Goal: Information Seeking & Learning: Learn about a topic

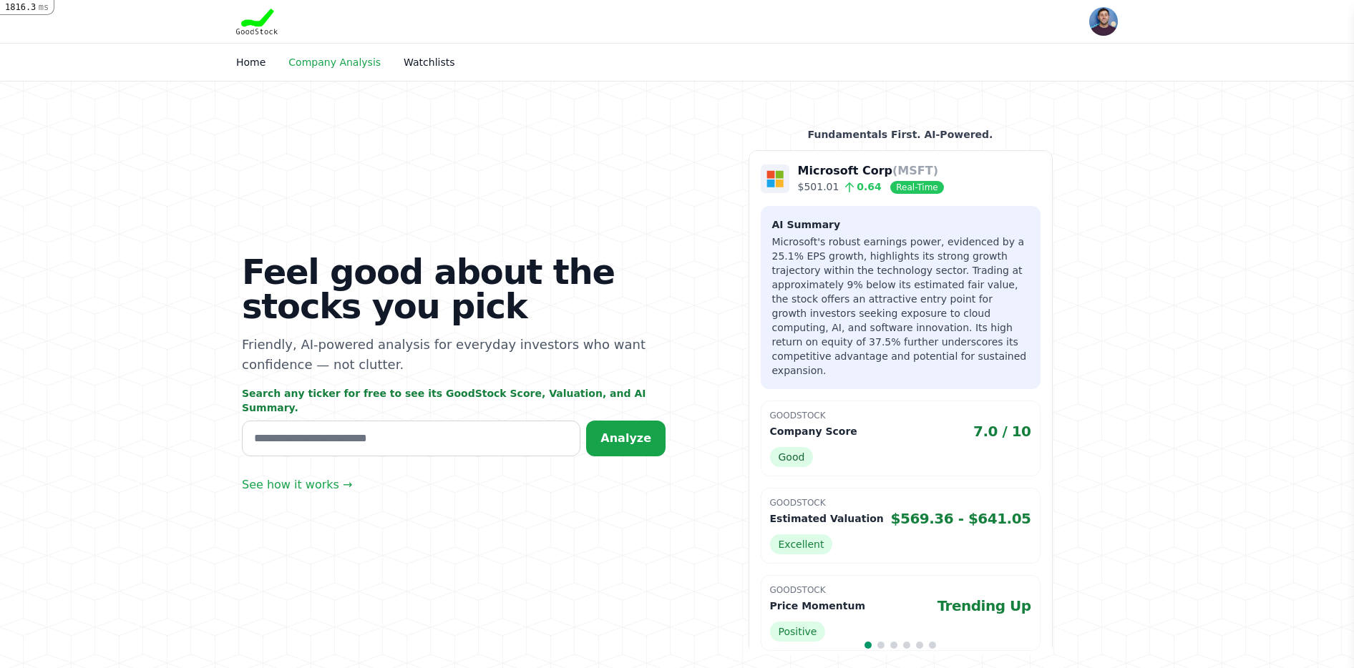
click at [338, 61] on link "Company Analysis" at bounding box center [334, 62] width 92 height 11
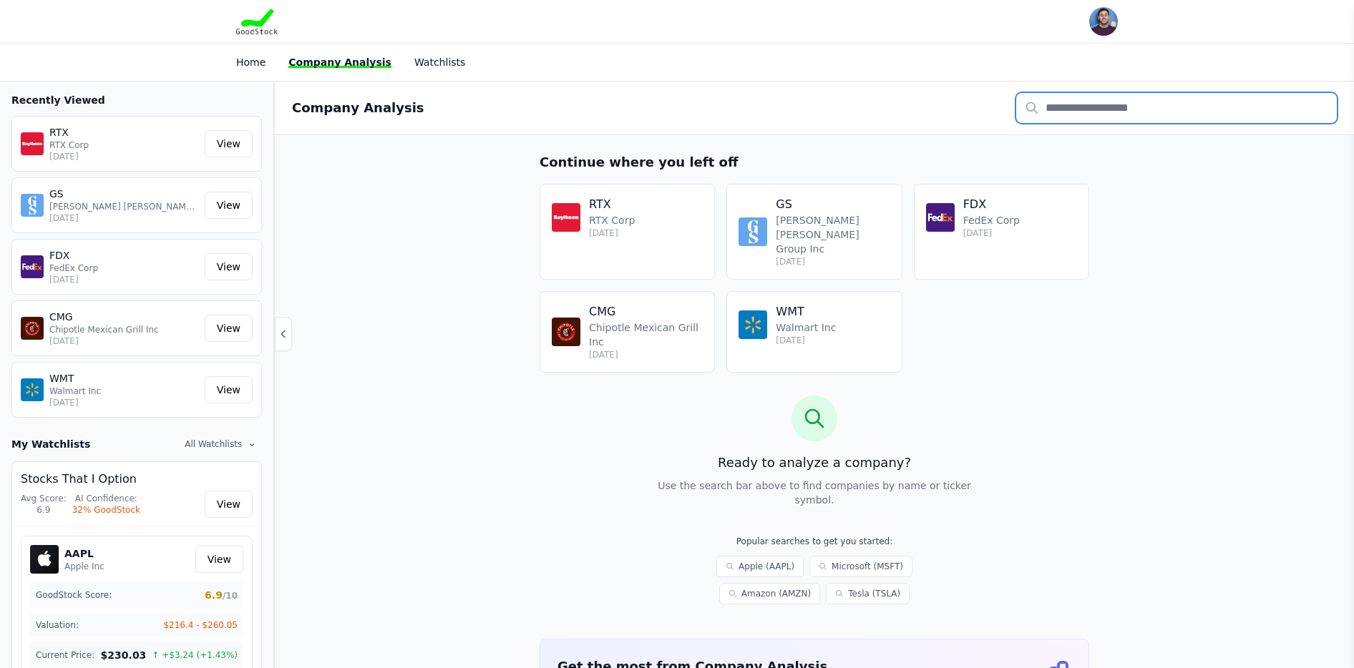
click at [1043, 109] on input "text" at bounding box center [1176, 108] width 321 height 30
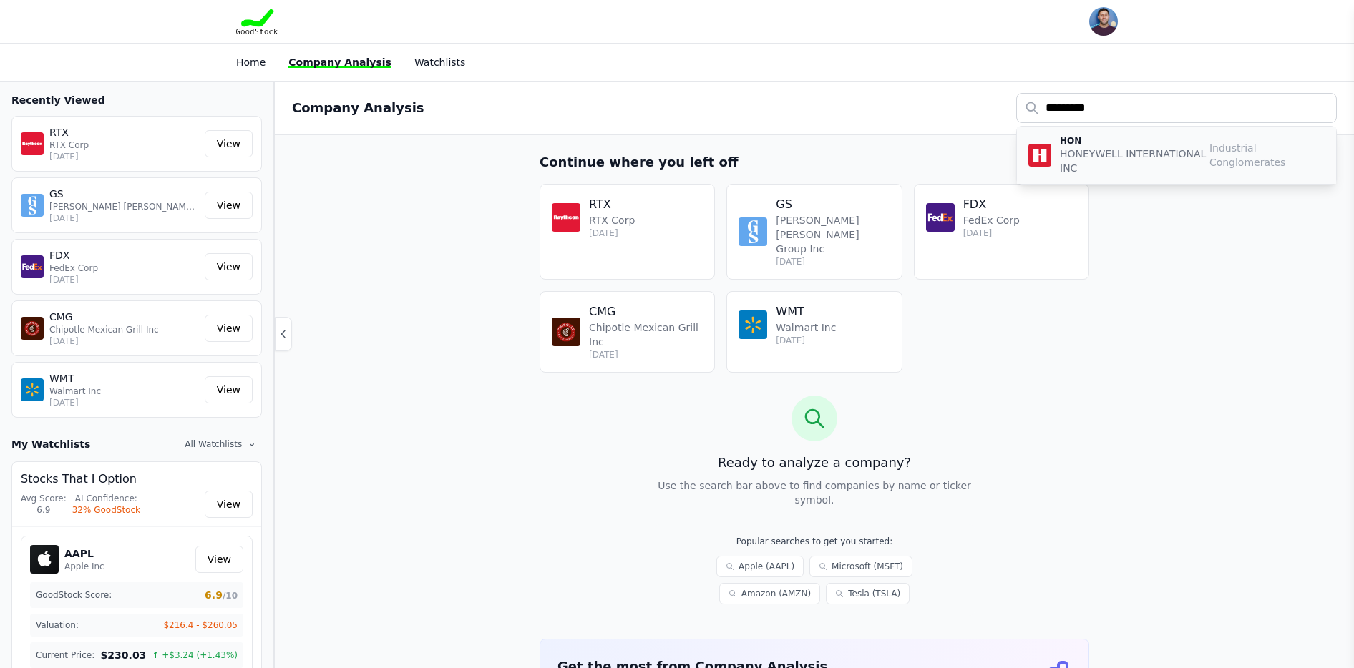
click at [1136, 164] on p "HONEYWELL INTERNATIONAL INC" at bounding box center [1135, 161] width 150 height 29
type input "***"
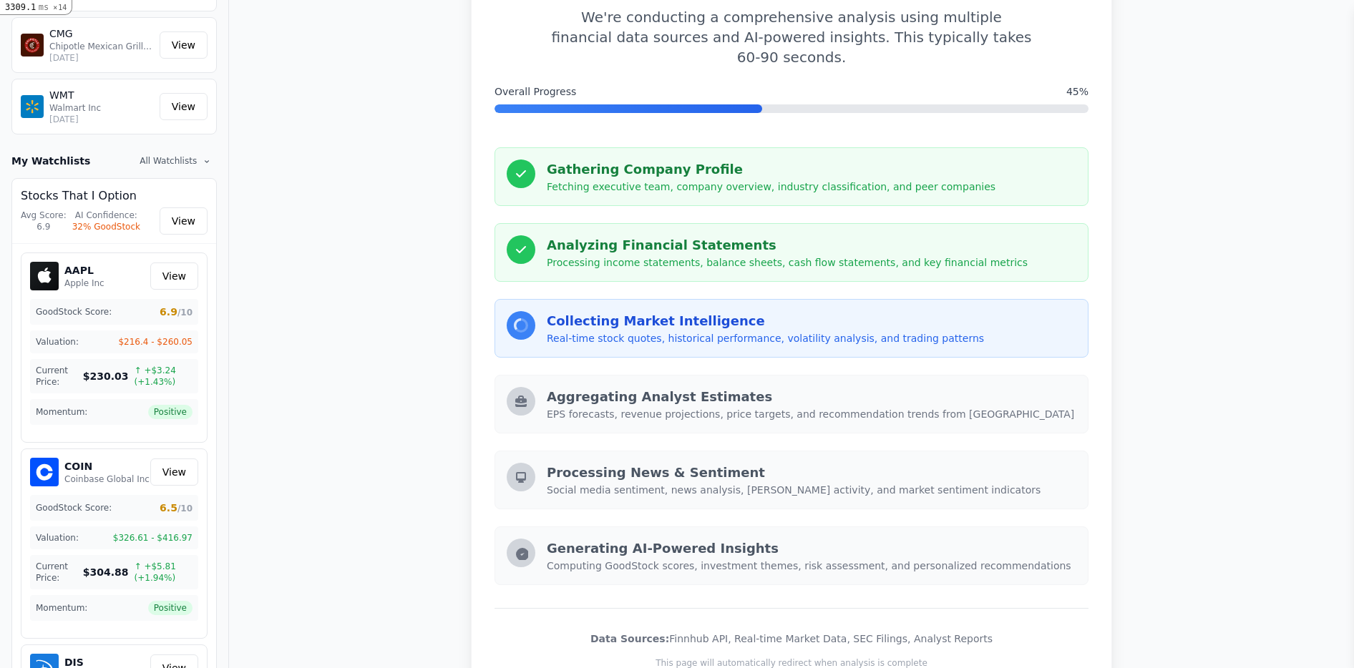
scroll to position [288, 0]
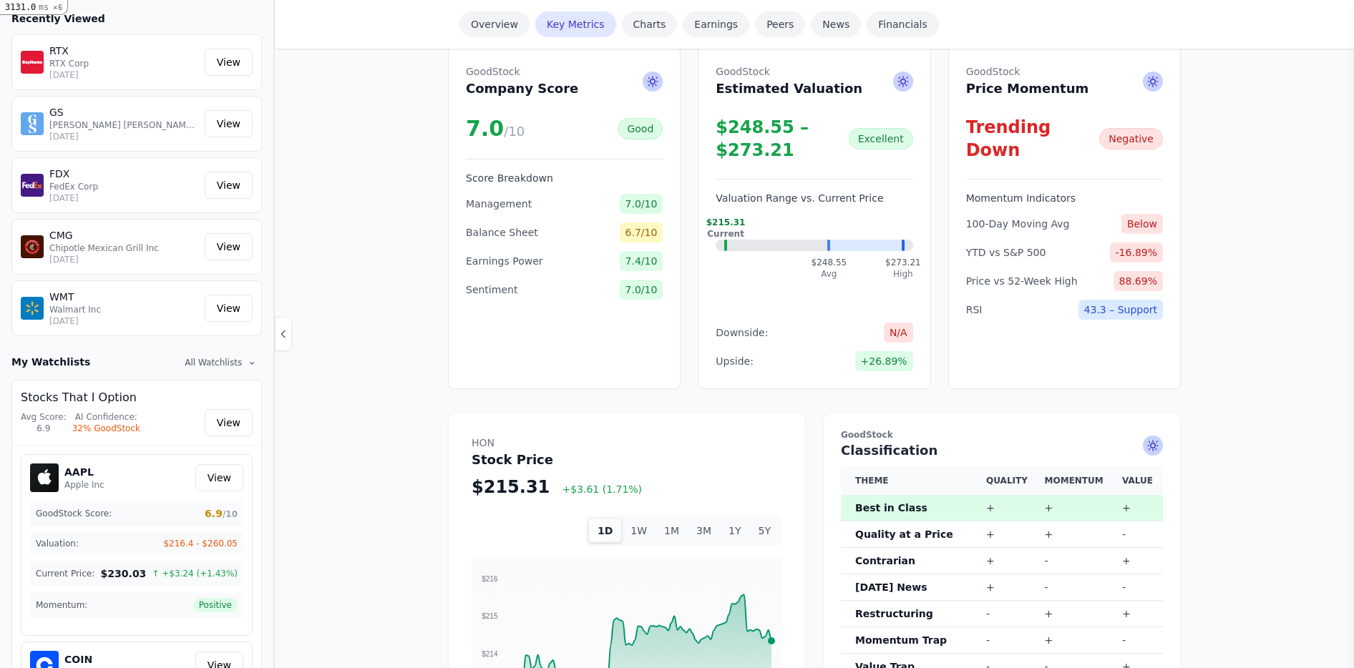
scroll to position [558, 0]
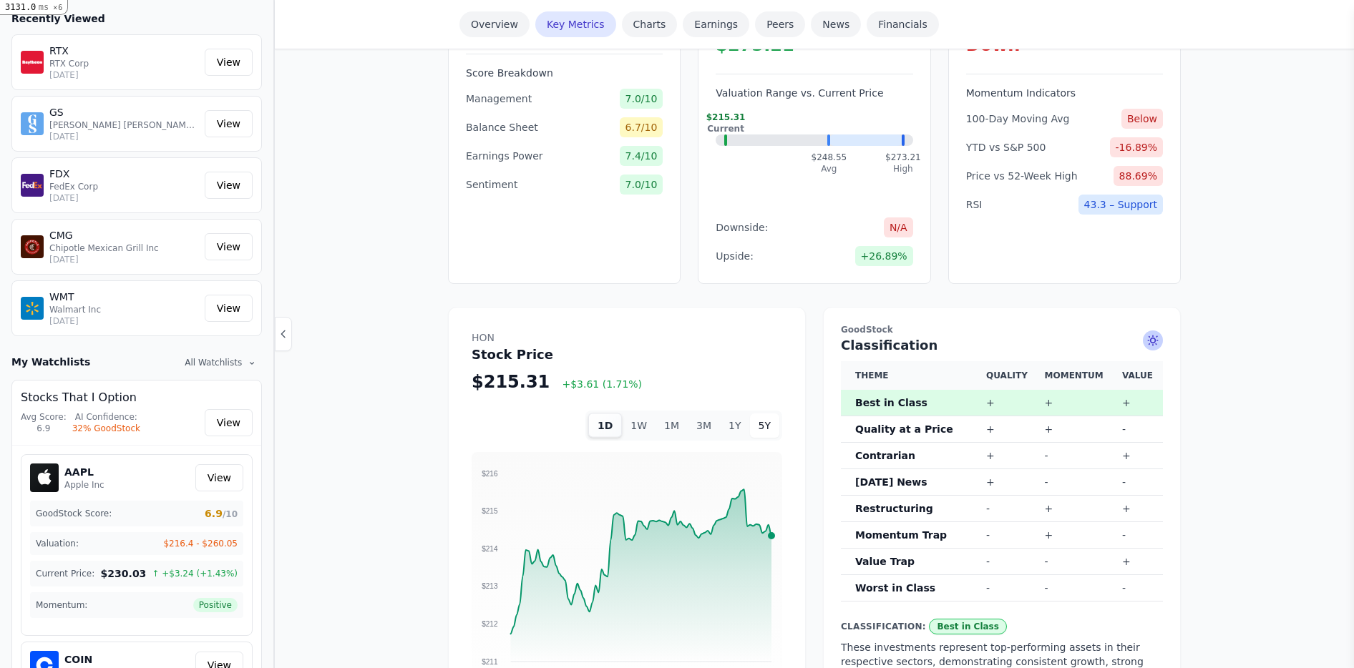
click at [766, 414] on button "5Y" at bounding box center [764, 426] width 29 height 24
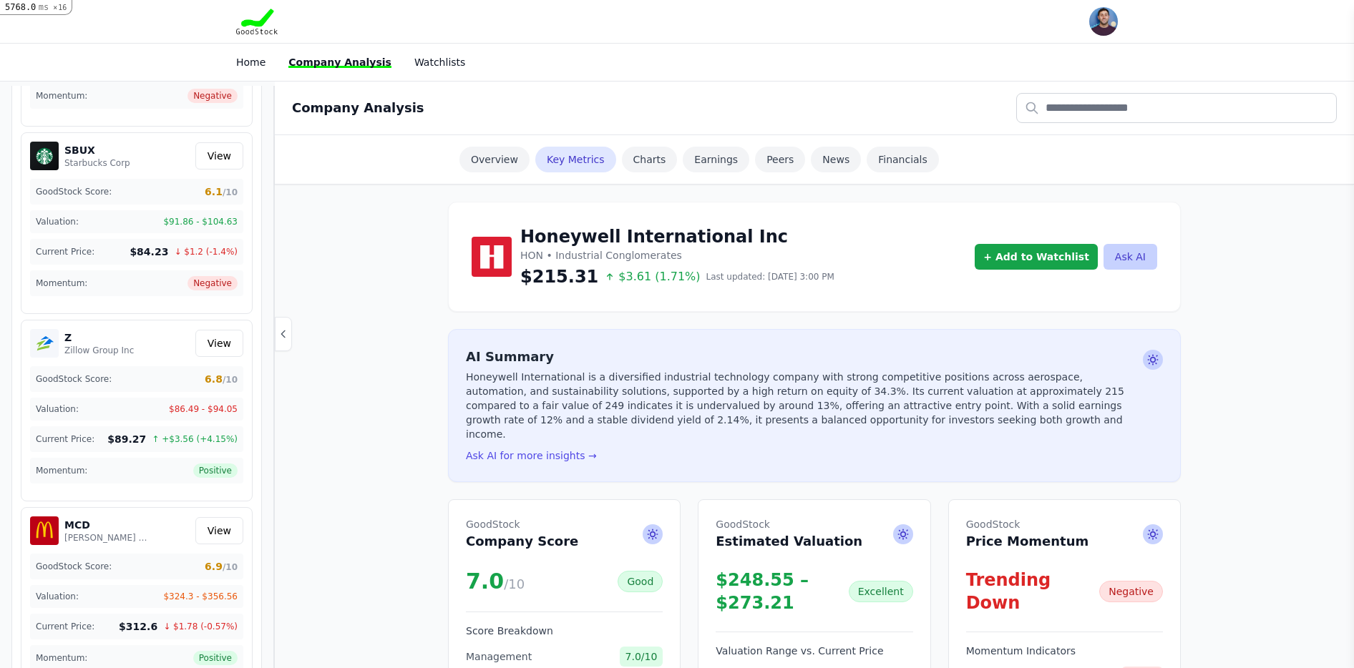
scroll to position [1, 0]
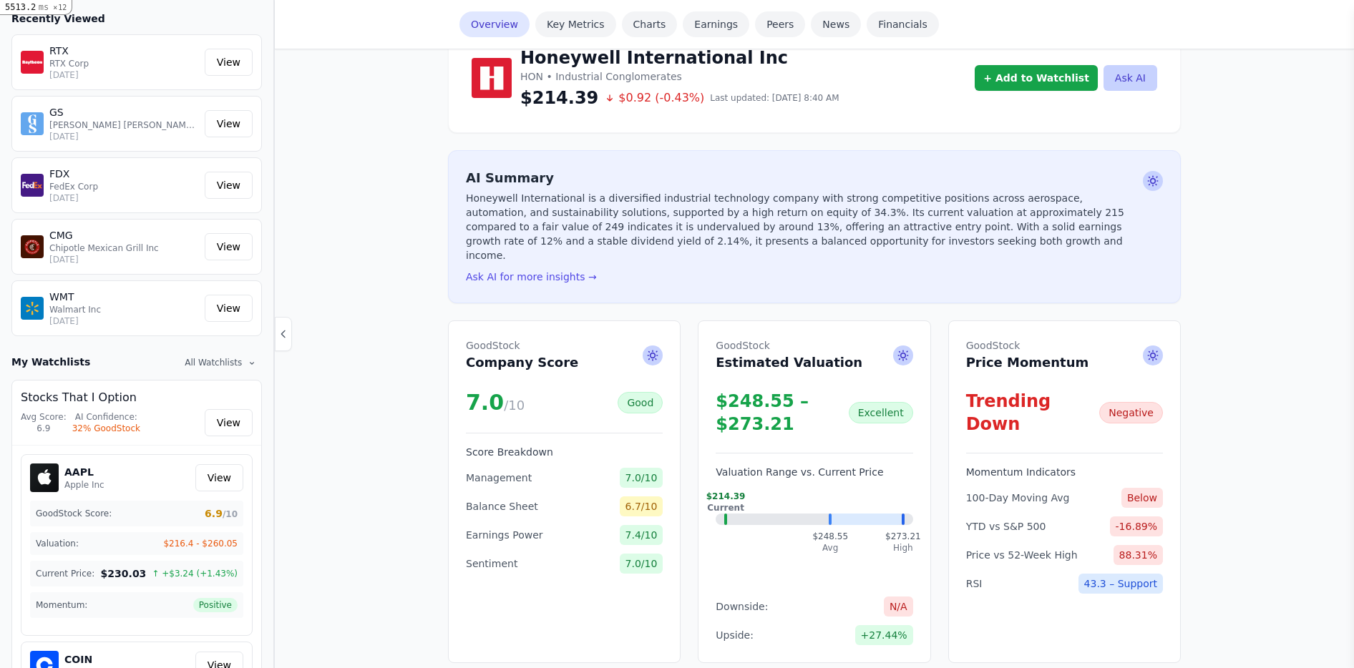
scroll to position [188, 0]
